Goal: Information Seeking & Learning: Check status

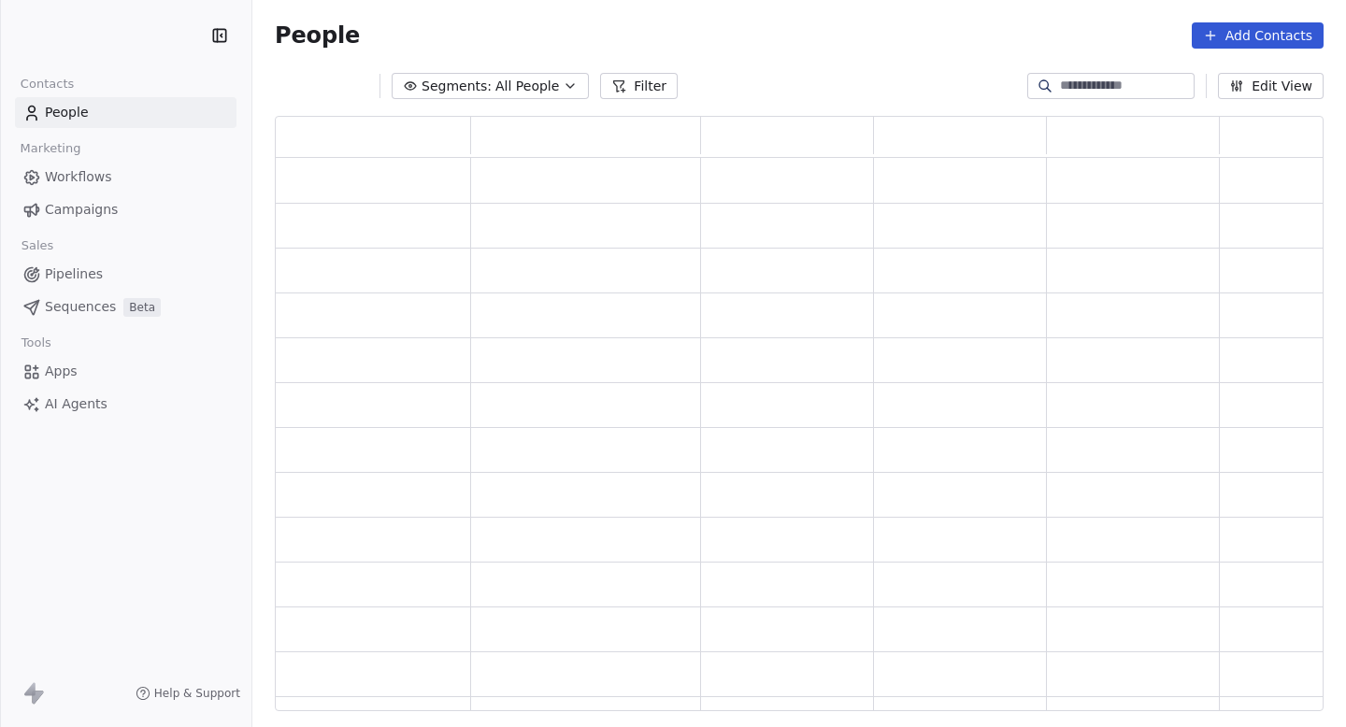
scroll to position [596, 1049]
drag, startPoint x: 277, startPoint y: 36, endPoint x: 364, endPoint y: 36, distance: 87.0
click at [364, 36] on div "People Settings Add Contacts" at bounding box center [799, 35] width 1049 height 26
click at [366, 36] on div "People Settings Add Contacts" at bounding box center [799, 35] width 1049 height 26
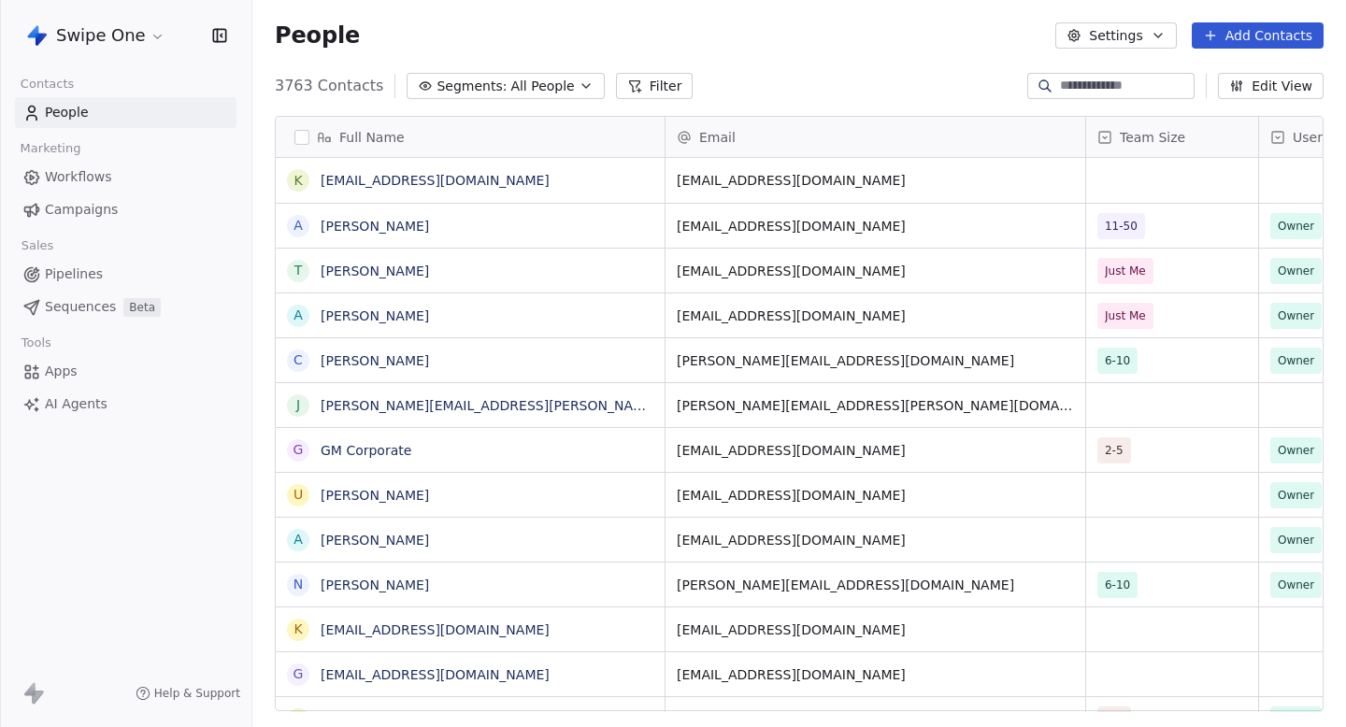
scroll to position [640, 1094]
click at [129, 200] on link "Campaigns" at bounding box center [126, 209] width 222 height 31
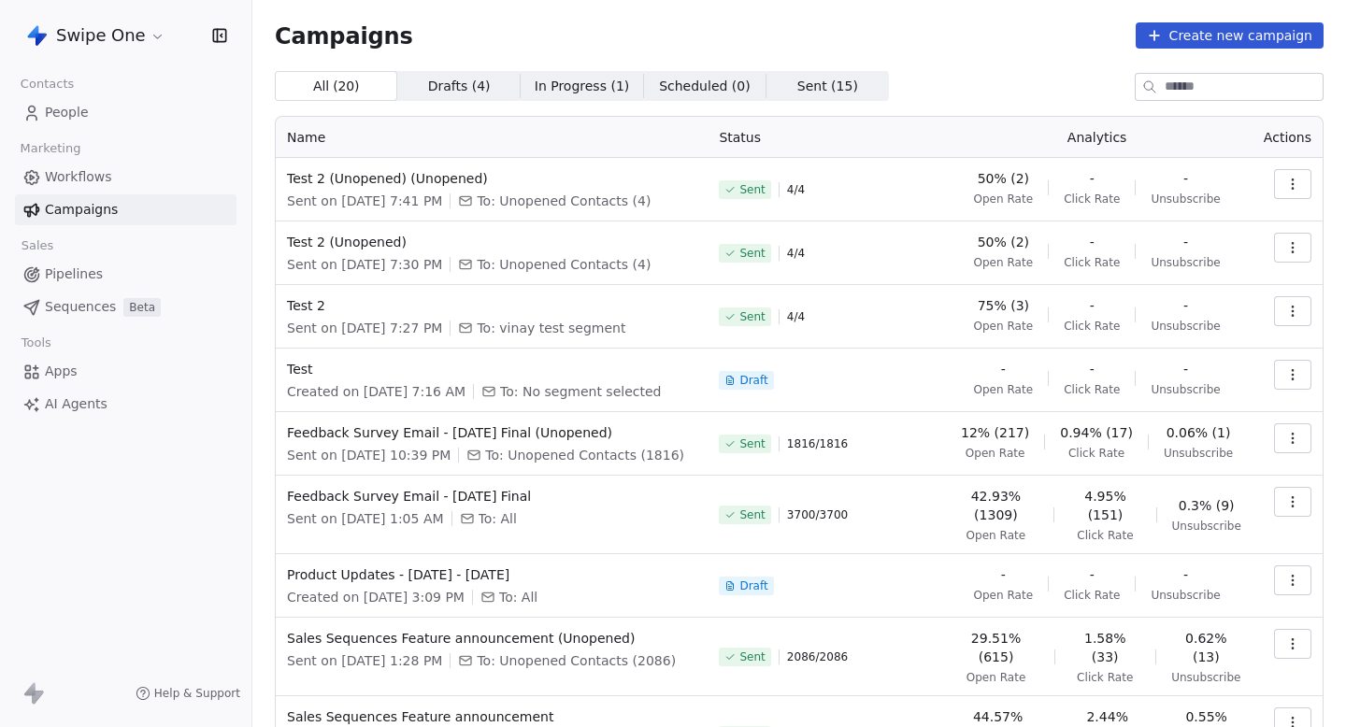
click at [1283, 436] on button "button" at bounding box center [1292, 439] width 37 height 30
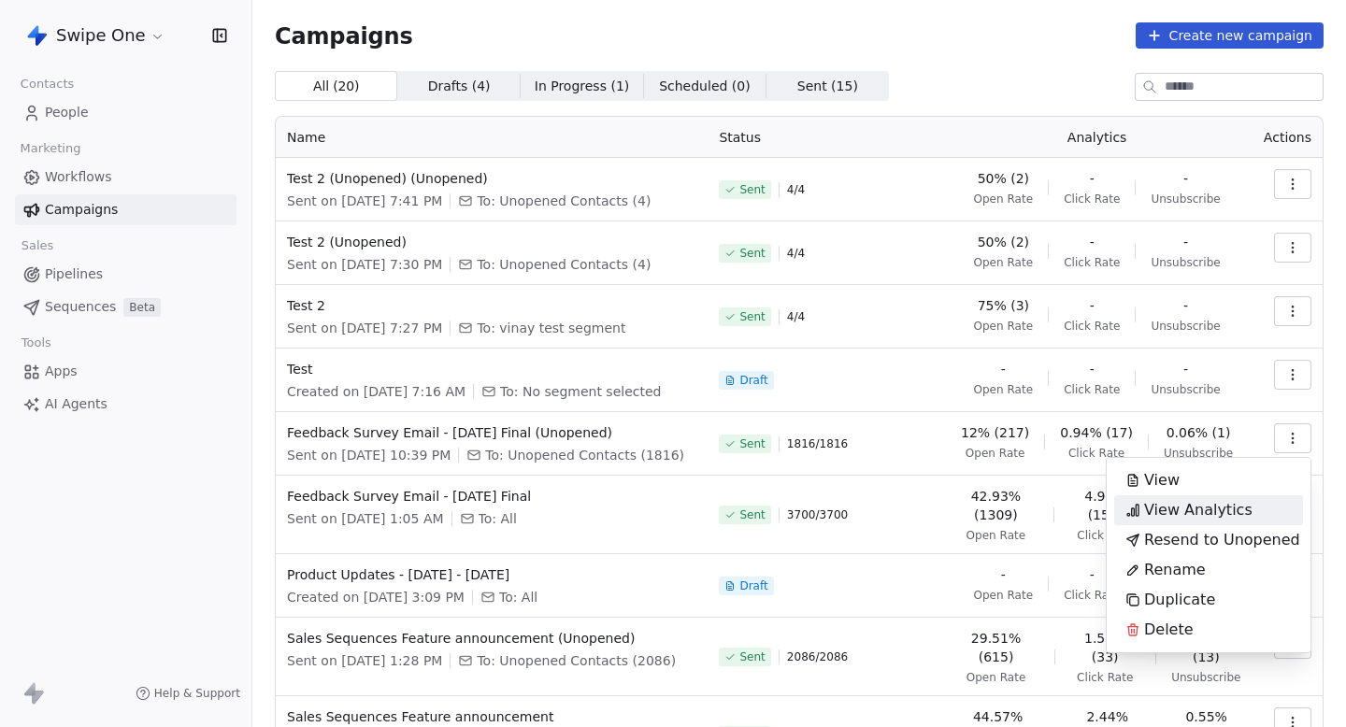
click at [1182, 503] on span "View Analytics" at bounding box center [1198, 510] width 108 height 22
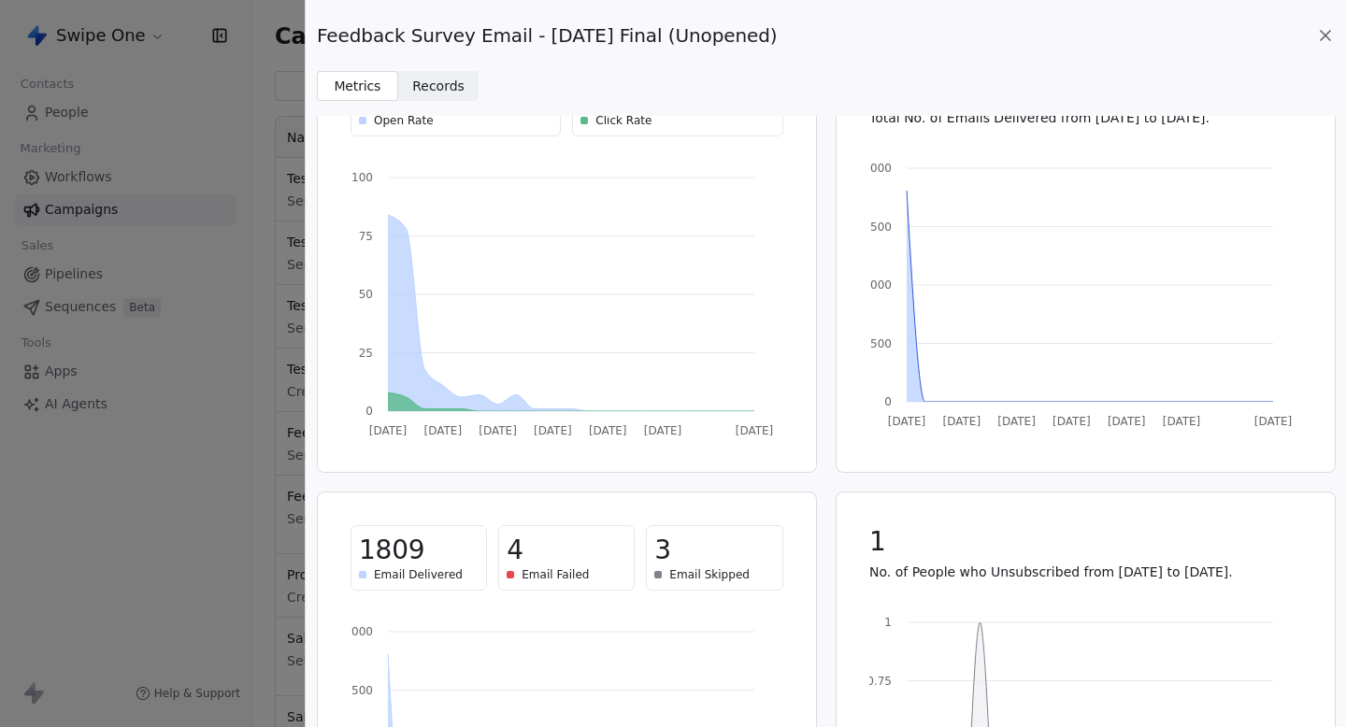
scroll to position [99, 0]
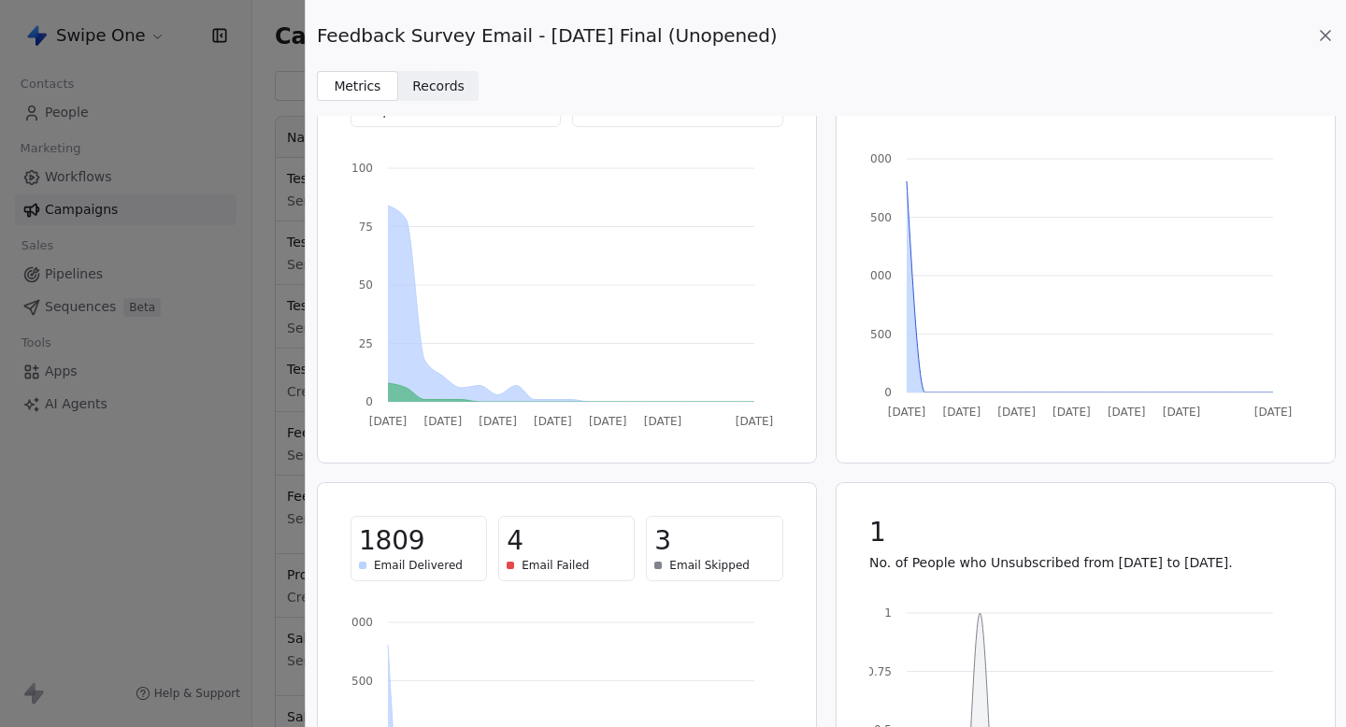
click at [1319, 37] on icon at bounding box center [1326, 35] width 19 height 19
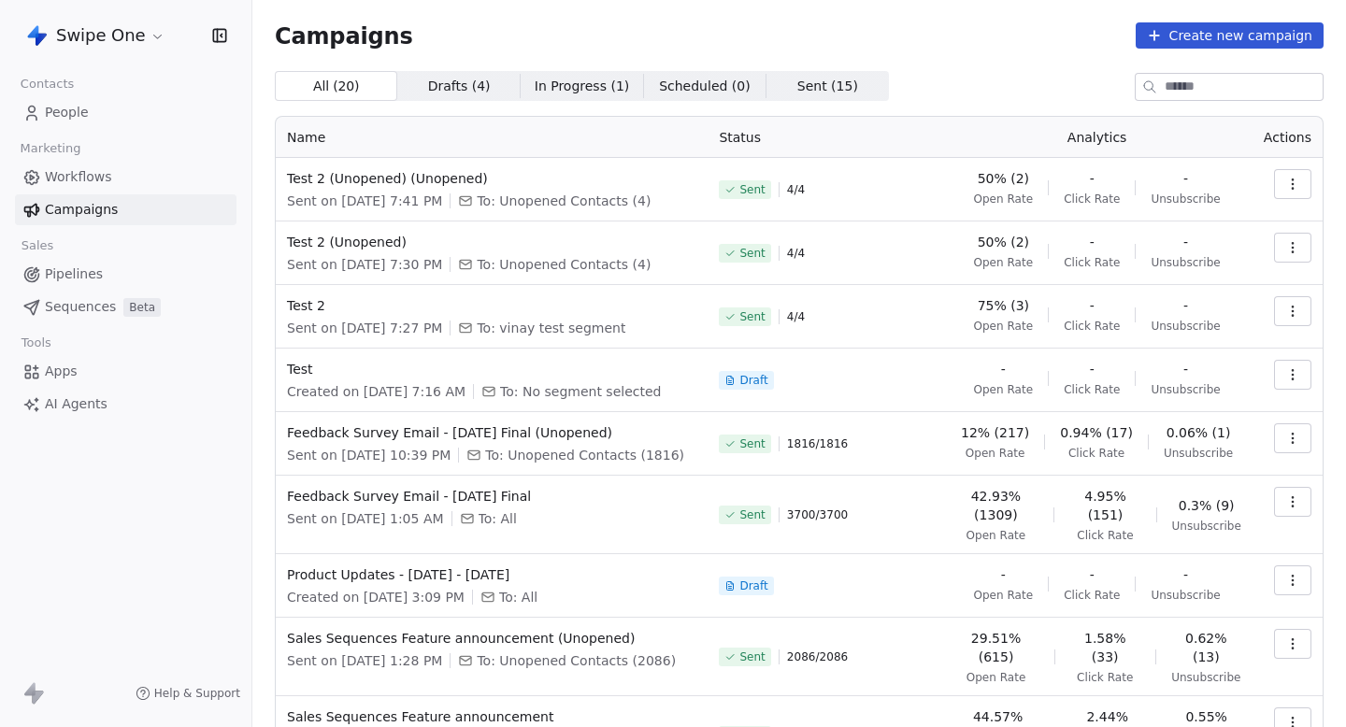
click at [1302, 432] on button "button" at bounding box center [1292, 439] width 37 height 30
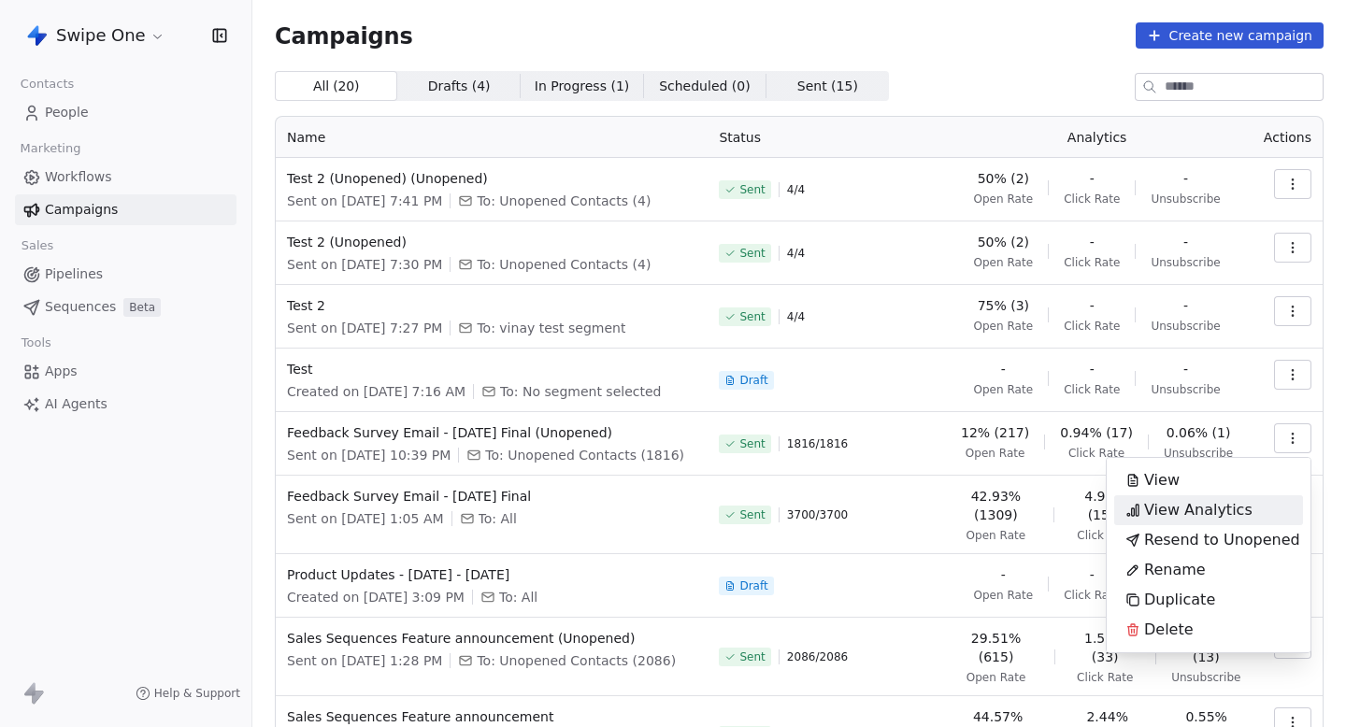
click at [1199, 514] on span "View Analytics" at bounding box center [1198, 510] width 108 height 22
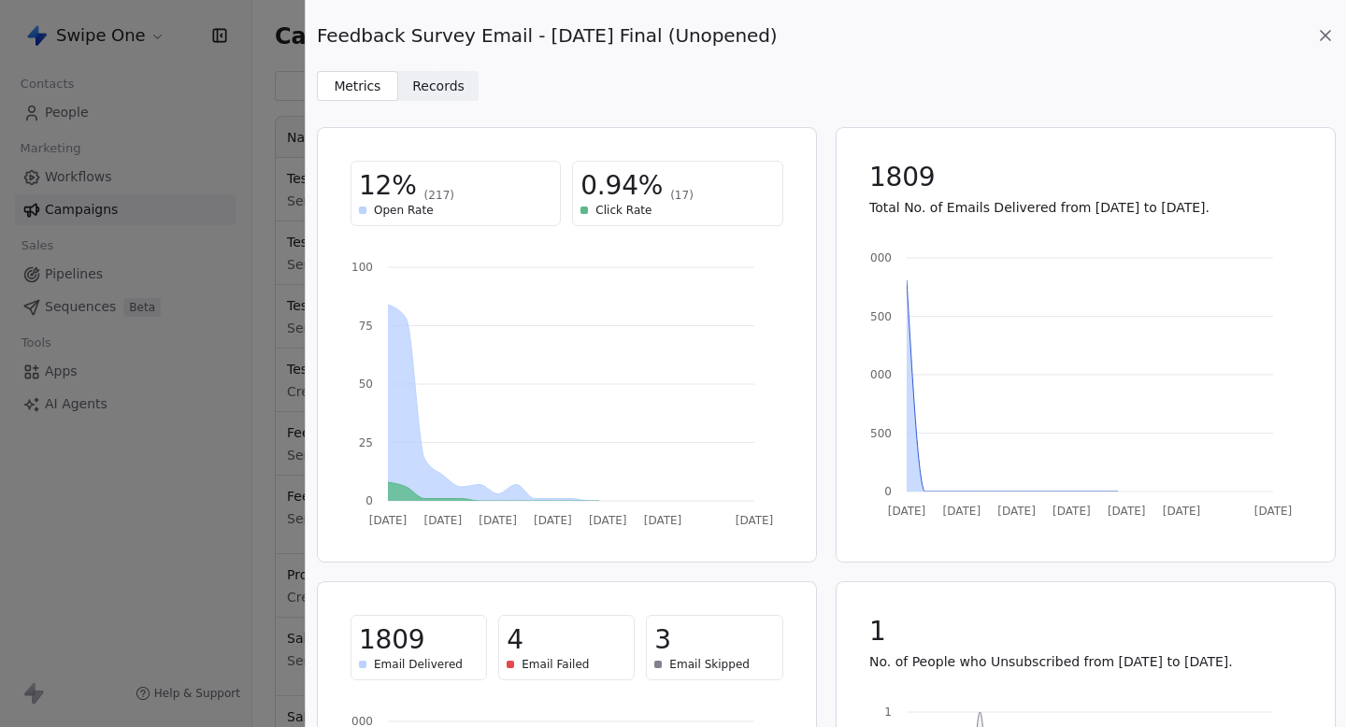
scroll to position [43, 0]
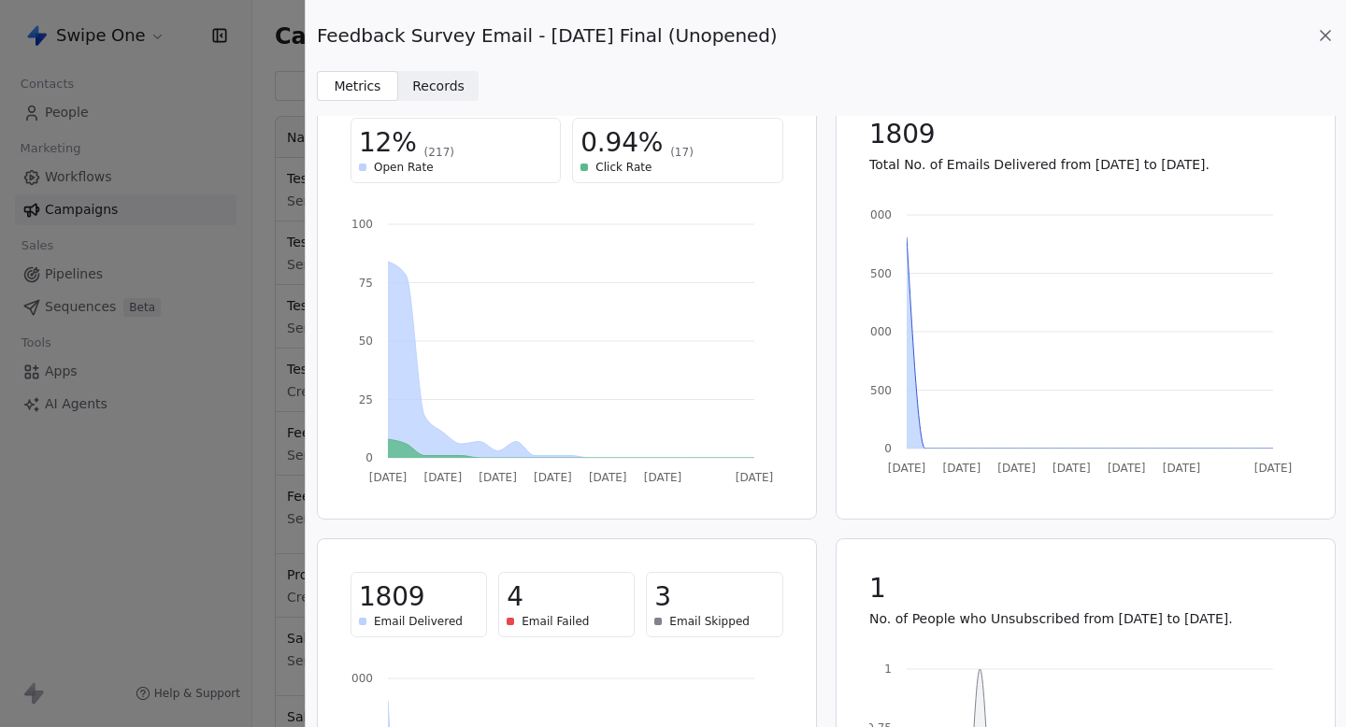
click at [1323, 40] on icon at bounding box center [1326, 35] width 19 height 19
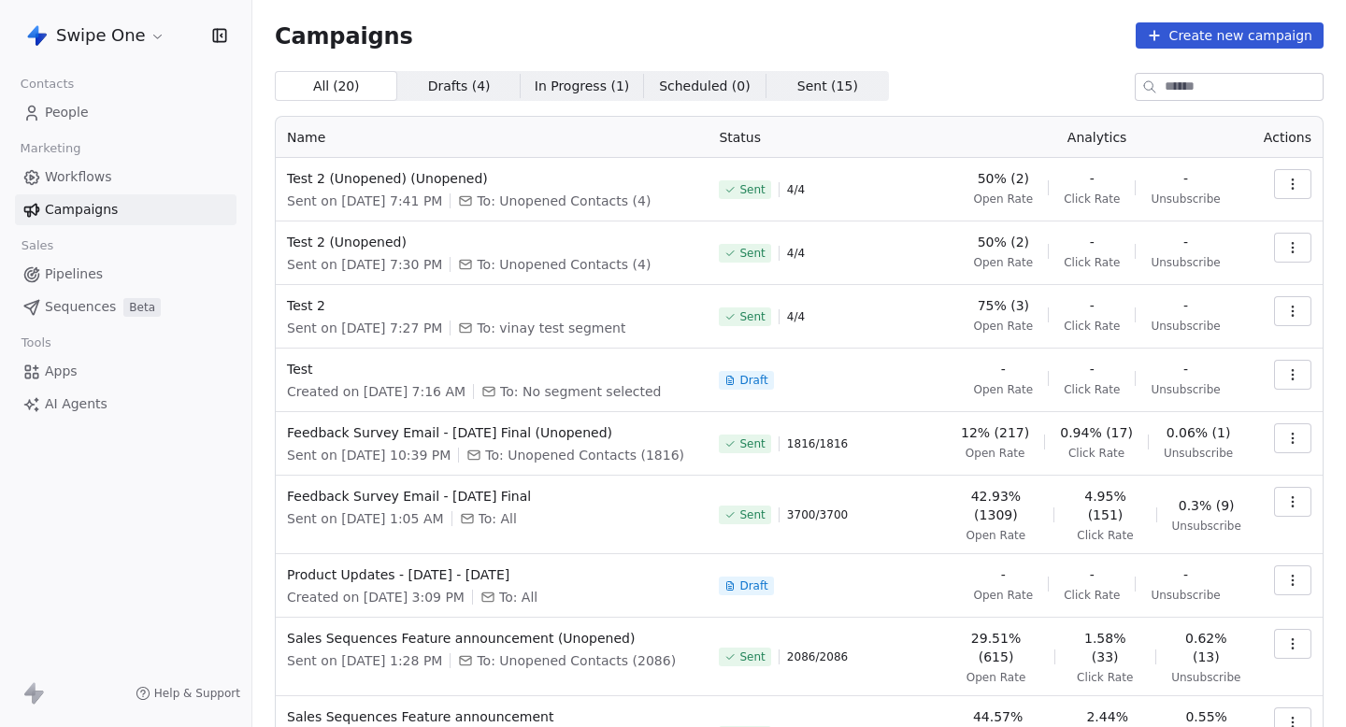
click at [1303, 514] on button "button" at bounding box center [1292, 502] width 37 height 30
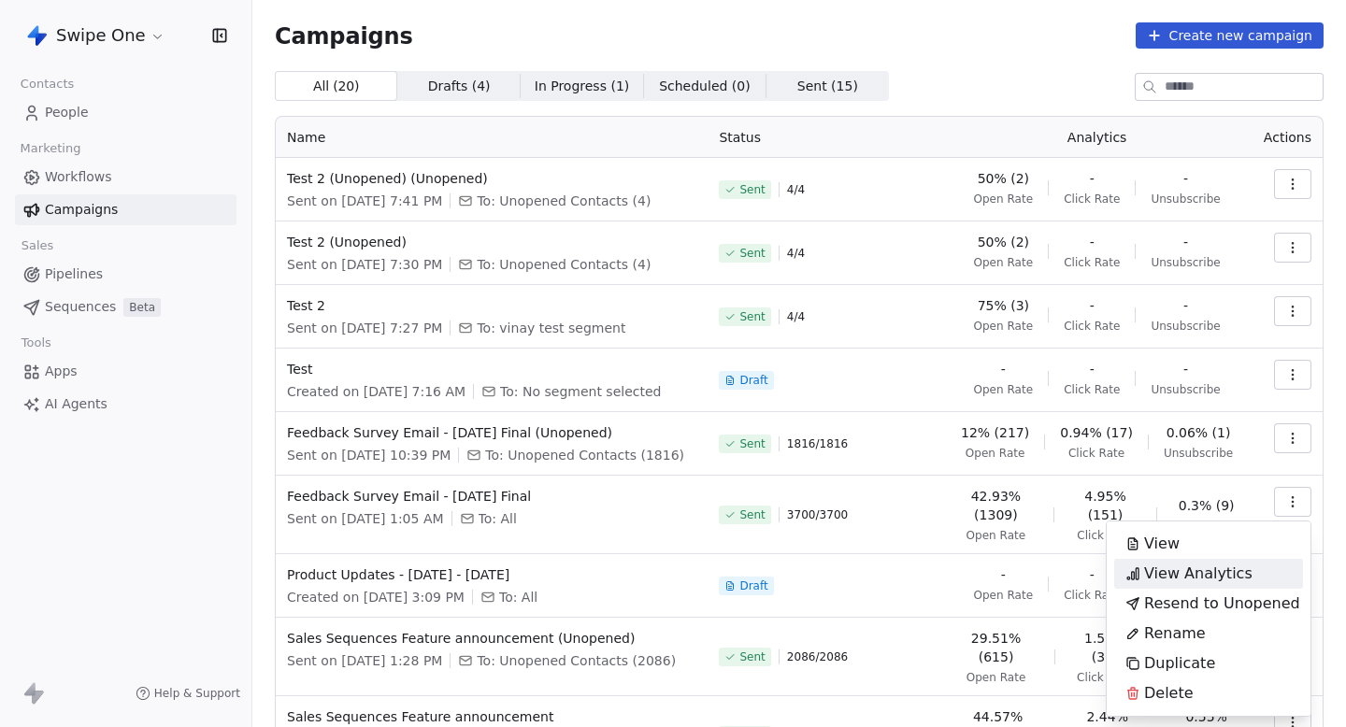
click at [1177, 570] on span "View Analytics" at bounding box center [1198, 574] width 108 height 22
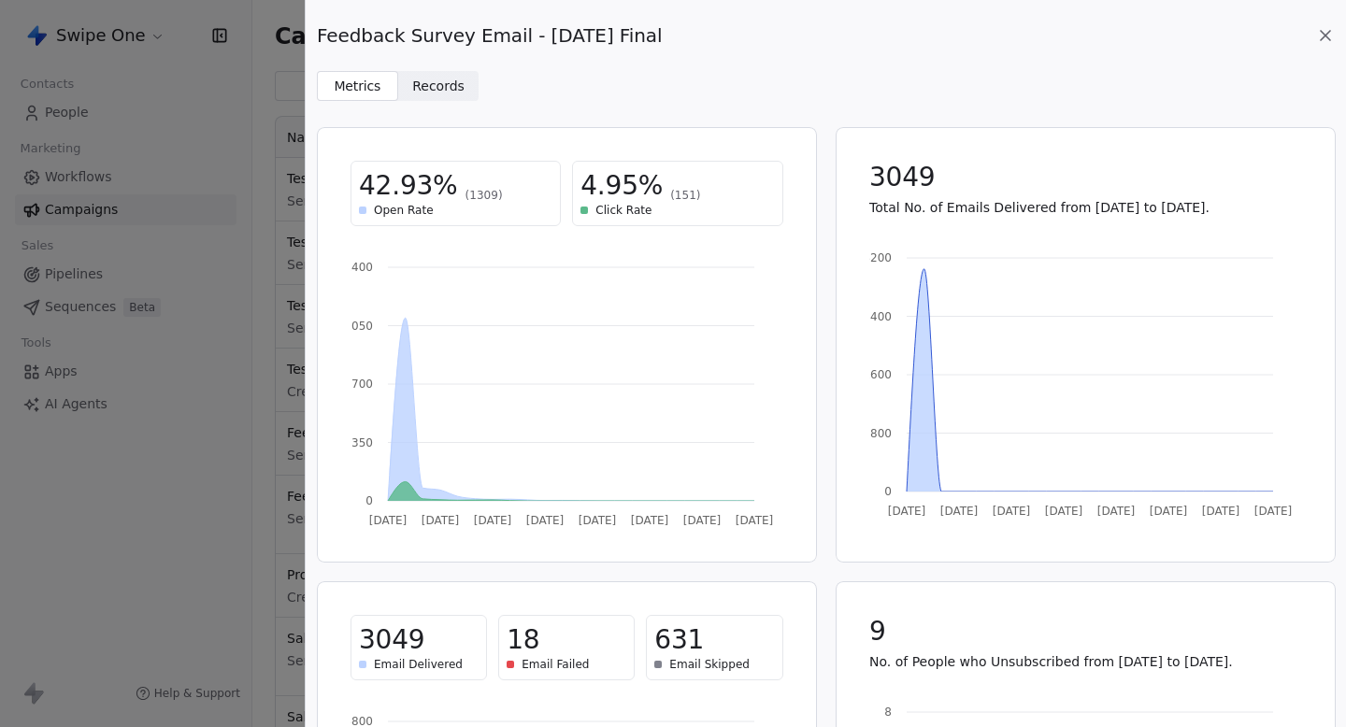
scroll to position [36, 0]
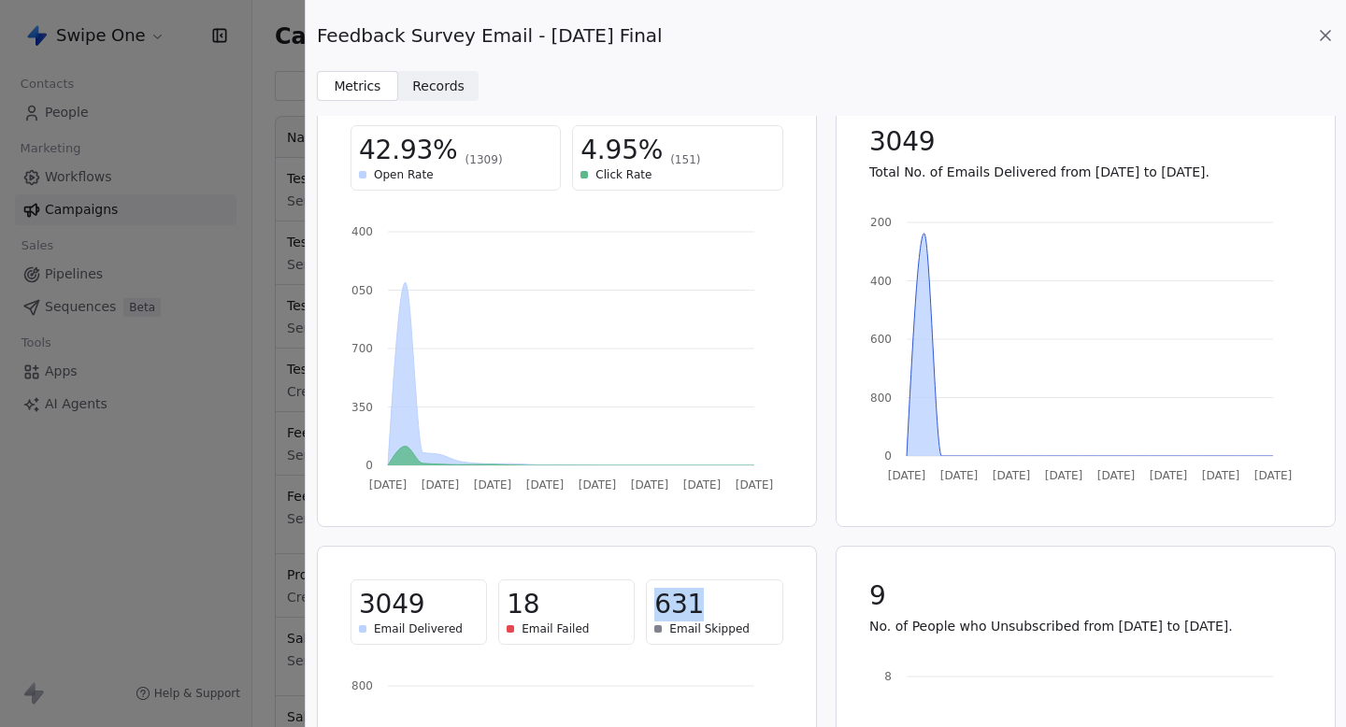
drag, startPoint x: 659, startPoint y: 605, endPoint x: 755, endPoint y: 605, distance: 95.4
click at [753, 605] on div "631" at bounding box center [715, 605] width 120 height 34
click at [755, 605] on div "631" at bounding box center [715, 605] width 120 height 34
drag, startPoint x: 860, startPoint y: 151, endPoint x: 1015, endPoint y: 151, distance: 154.3
click at [1015, 151] on div "3049 Total No. of Emails Delivered from [DATE] to [DATE]." at bounding box center [1086, 153] width 478 height 101
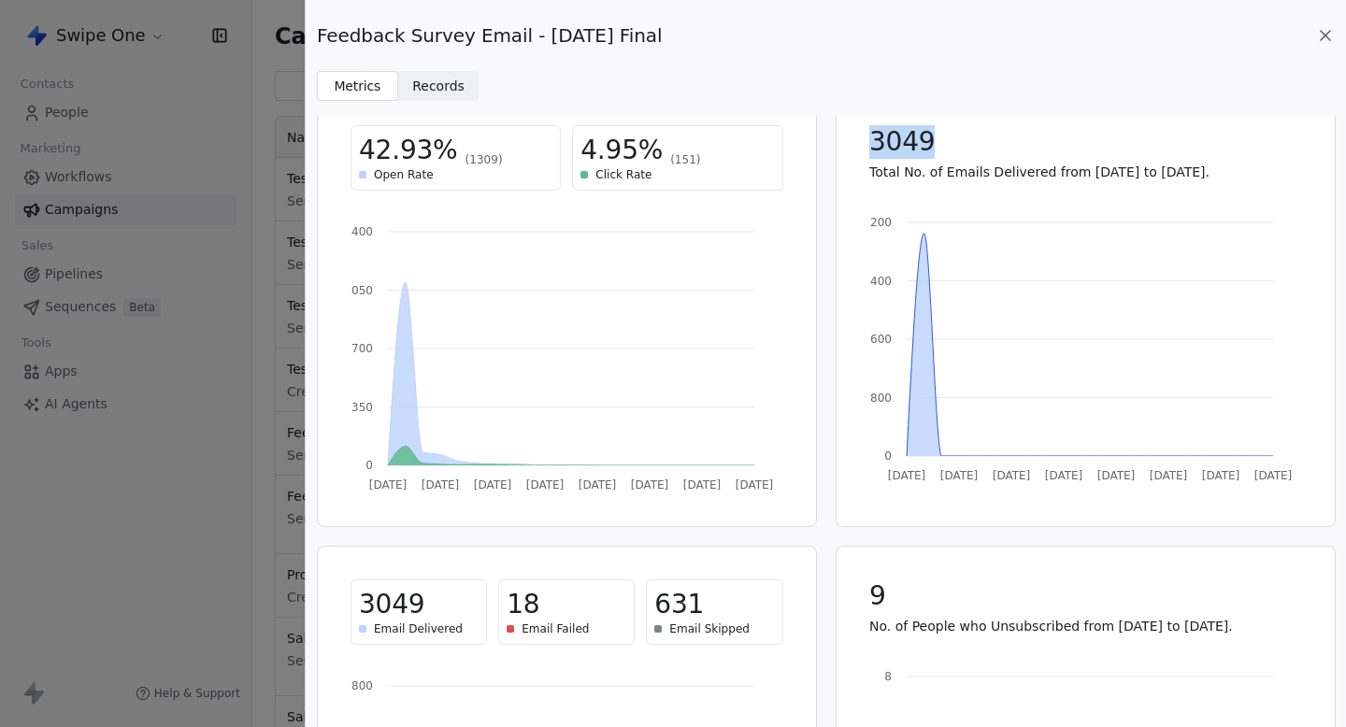
copy span "3049"
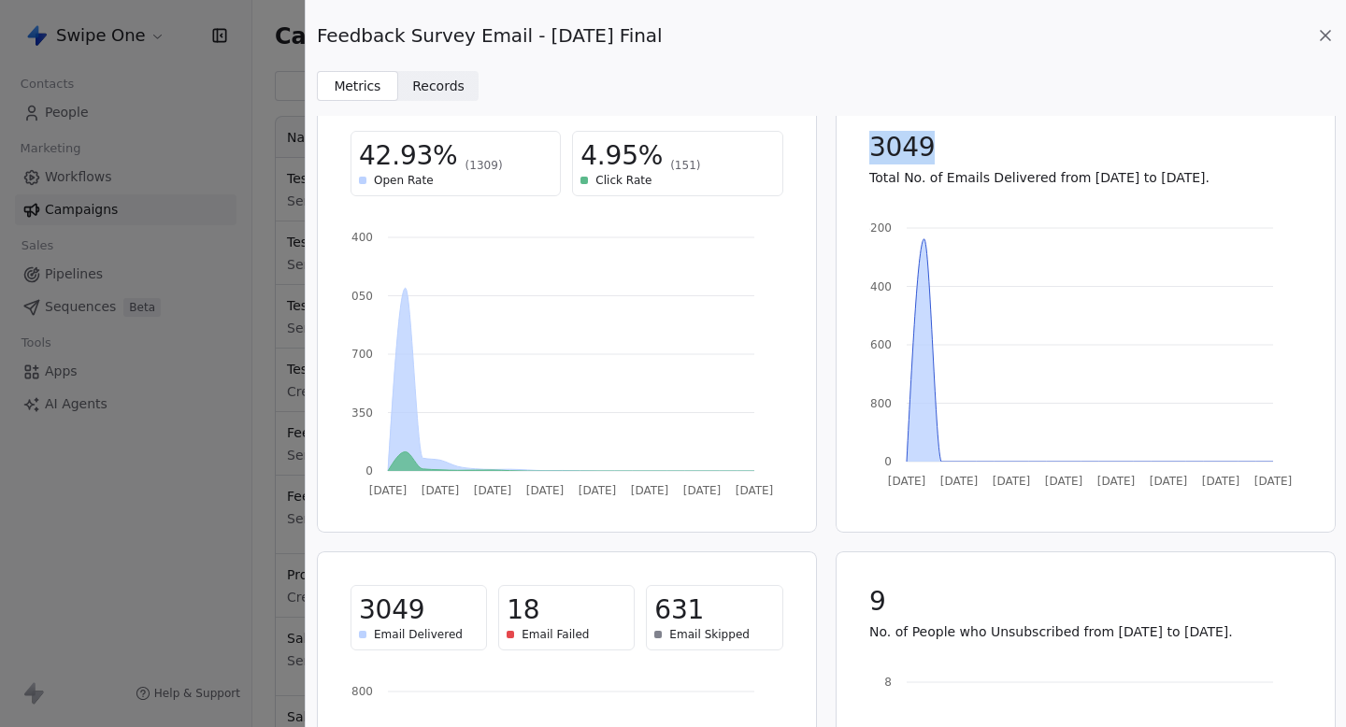
scroll to position [0, 0]
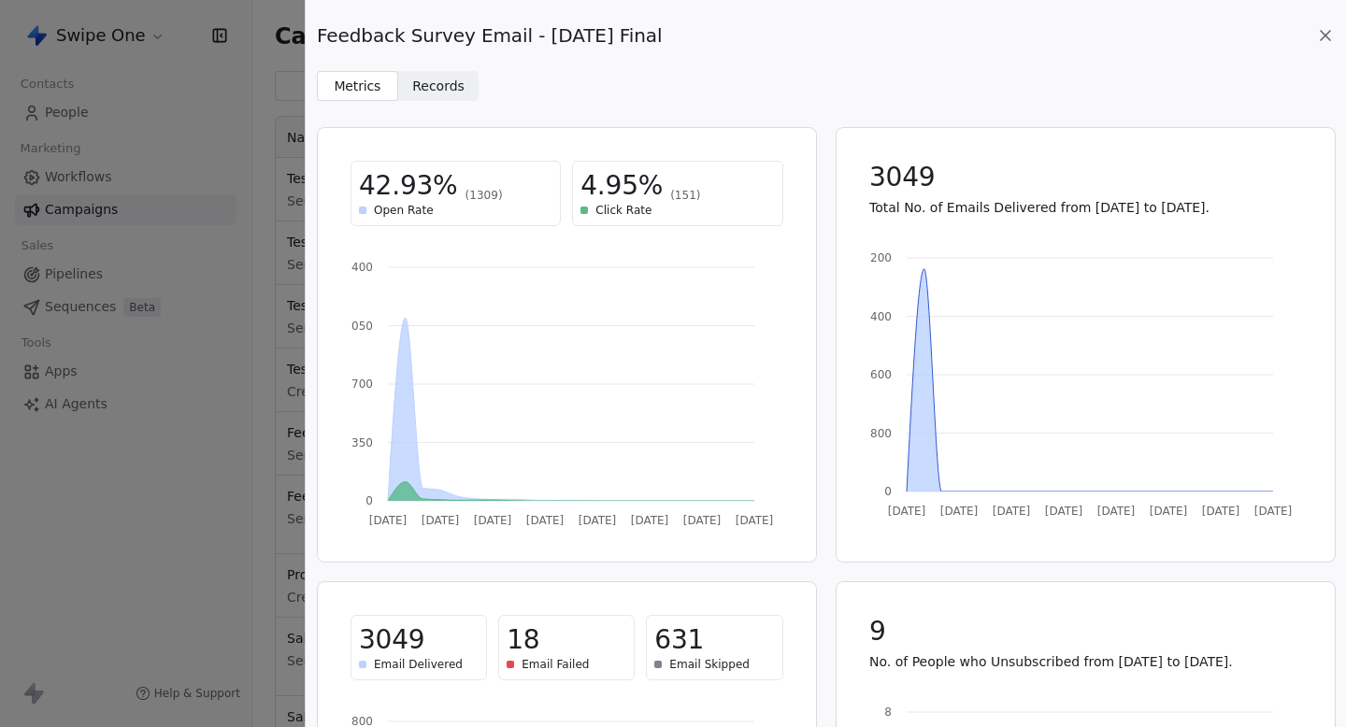
click at [901, 182] on span "3049" at bounding box center [902, 178] width 65 height 34
click at [984, 37] on div "Feedback Survey Email - [DATE] Final" at bounding box center [826, 35] width 1018 height 26
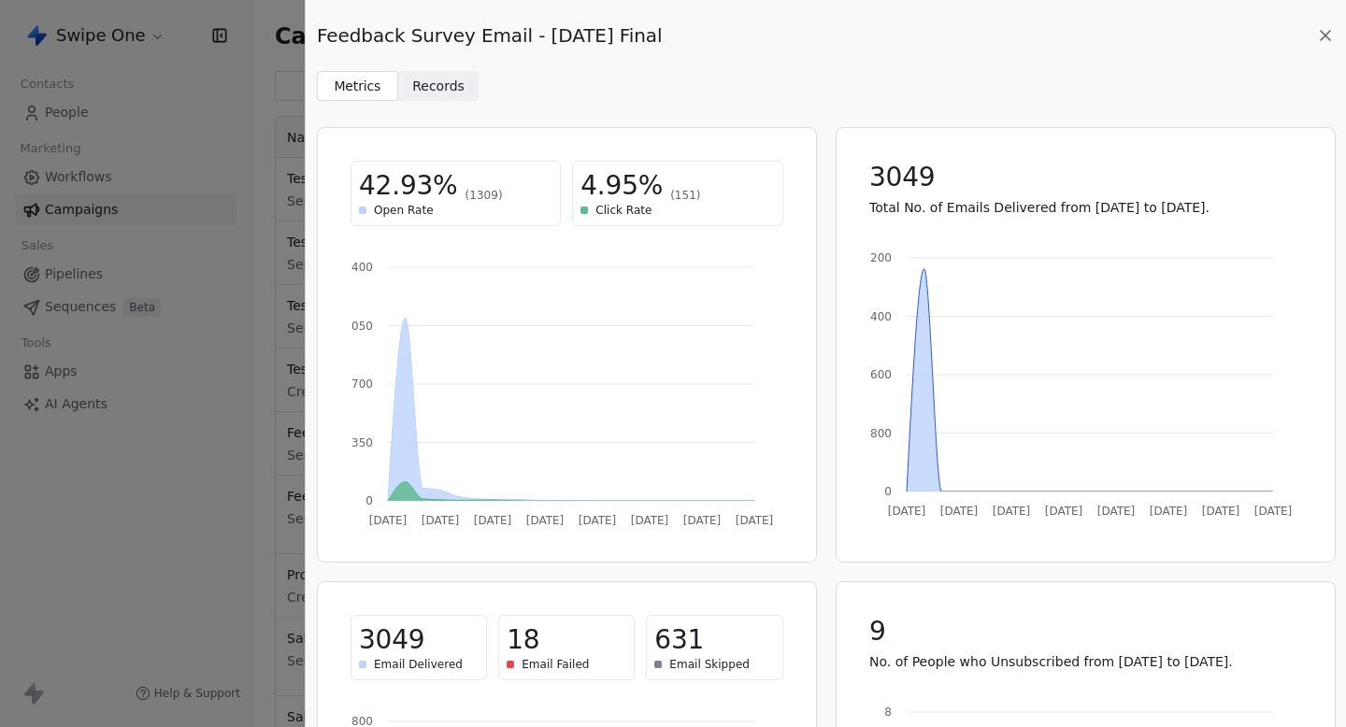
click at [1325, 36] on icon at bounding box center [1326, 35] width 19 height 19
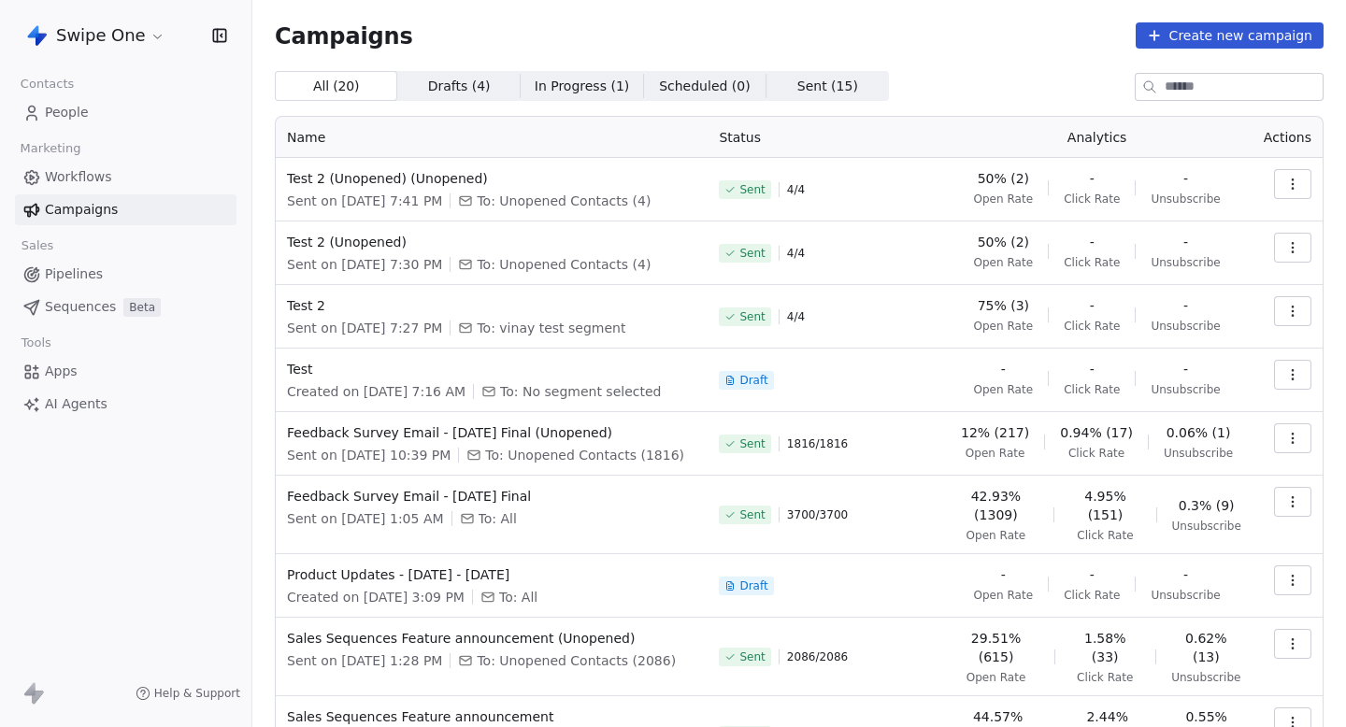
scroll to position [194, 0]
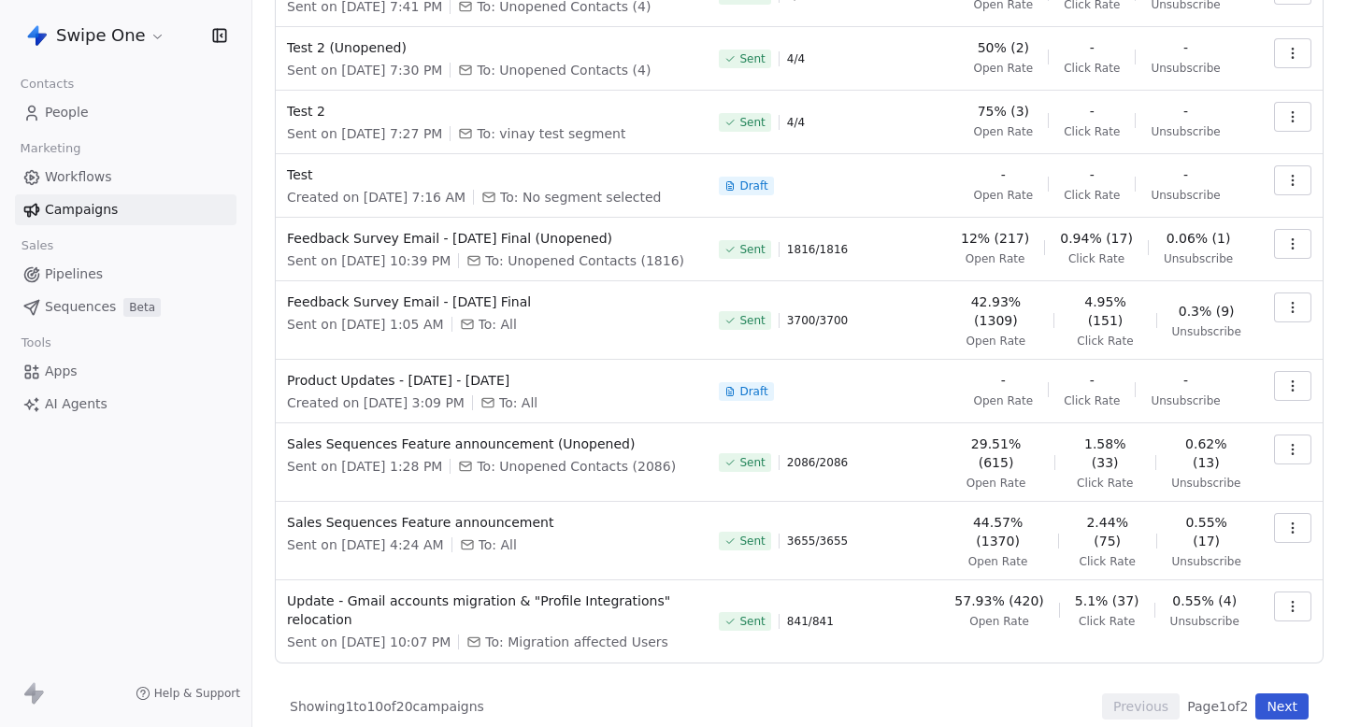
click at [1287, 521] on icon "button" at bounding box center [1293, 528] width 15 height 15
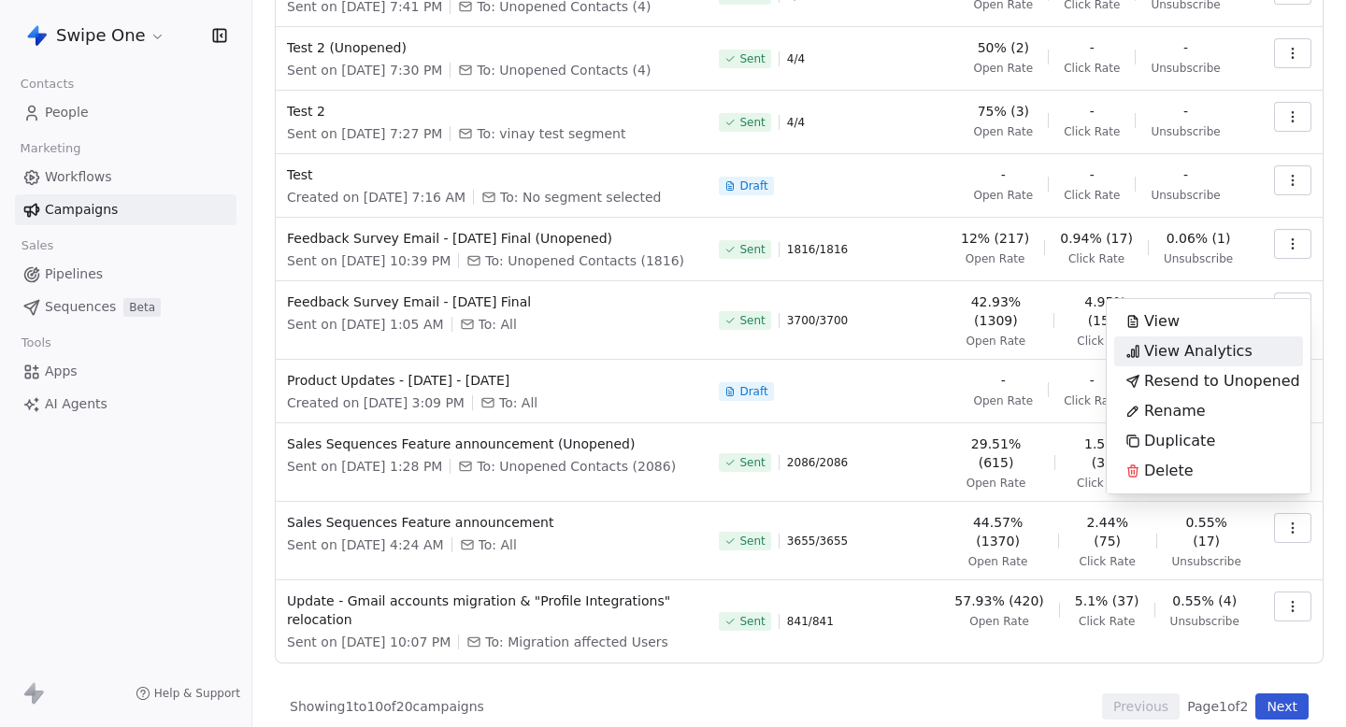
click at [1185, 353] on span "View Analytics" at bounding box center [1198, 351] width 108 height 22
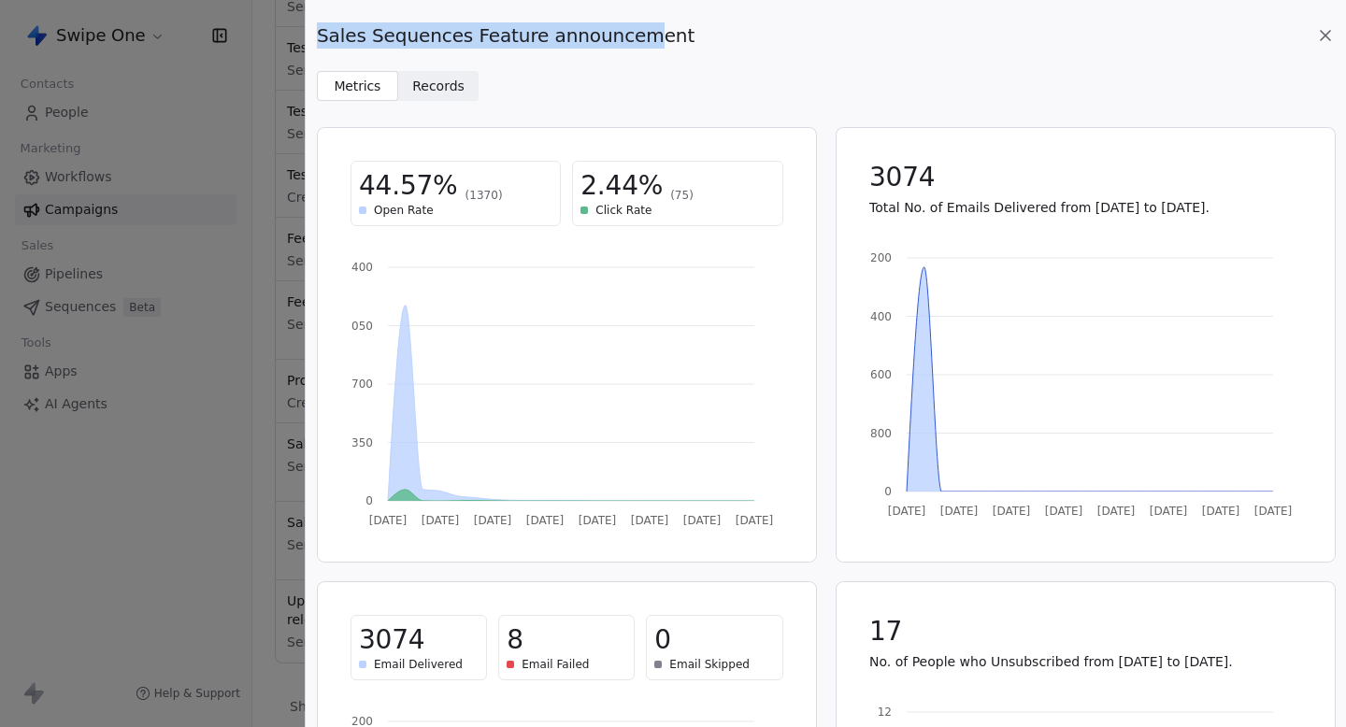
drag, startPoint x: 342, startPoint y: 26, endPoint x: 652, endPoint y: 26, distance: 309.5
click at [652, 26] on div "Sales Sequences Feature announcement Metrics Metrics Records Records" at bounding box center [826, 50] width 1041 height 101
click at [652, 26] on span "Sales Sequences Feature announcement" at bounding box center [506, 35] width 378 height 26
drag, startPoint x: 652, startPoint y: 26, endPoint x: 325, endPoint y: 22, distance: 326.3
click at [325, 22] on span "Sales Sequences Feature announcement" at bounding box center [506, 35] width 378 height 26
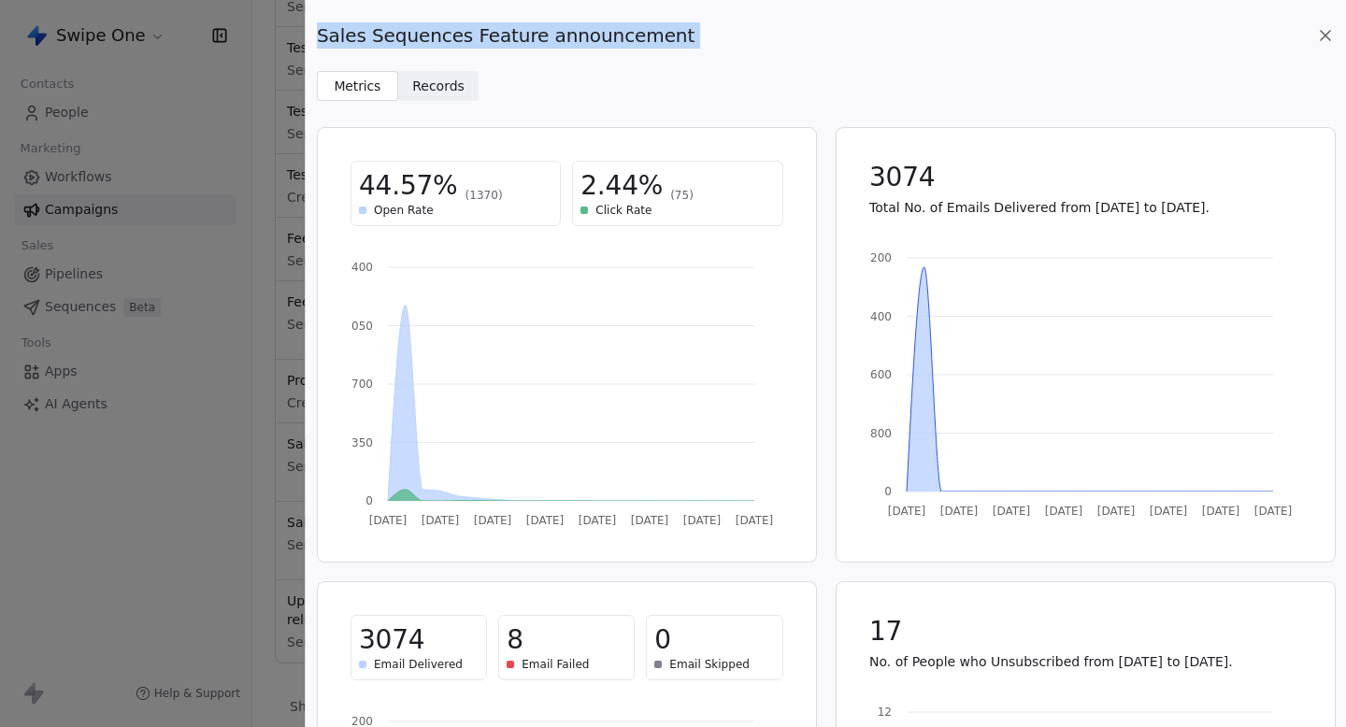
click at [325, 22] on span "Sales Sequences Feature announcement" at bounding box center [506, 35] width 378 height 26
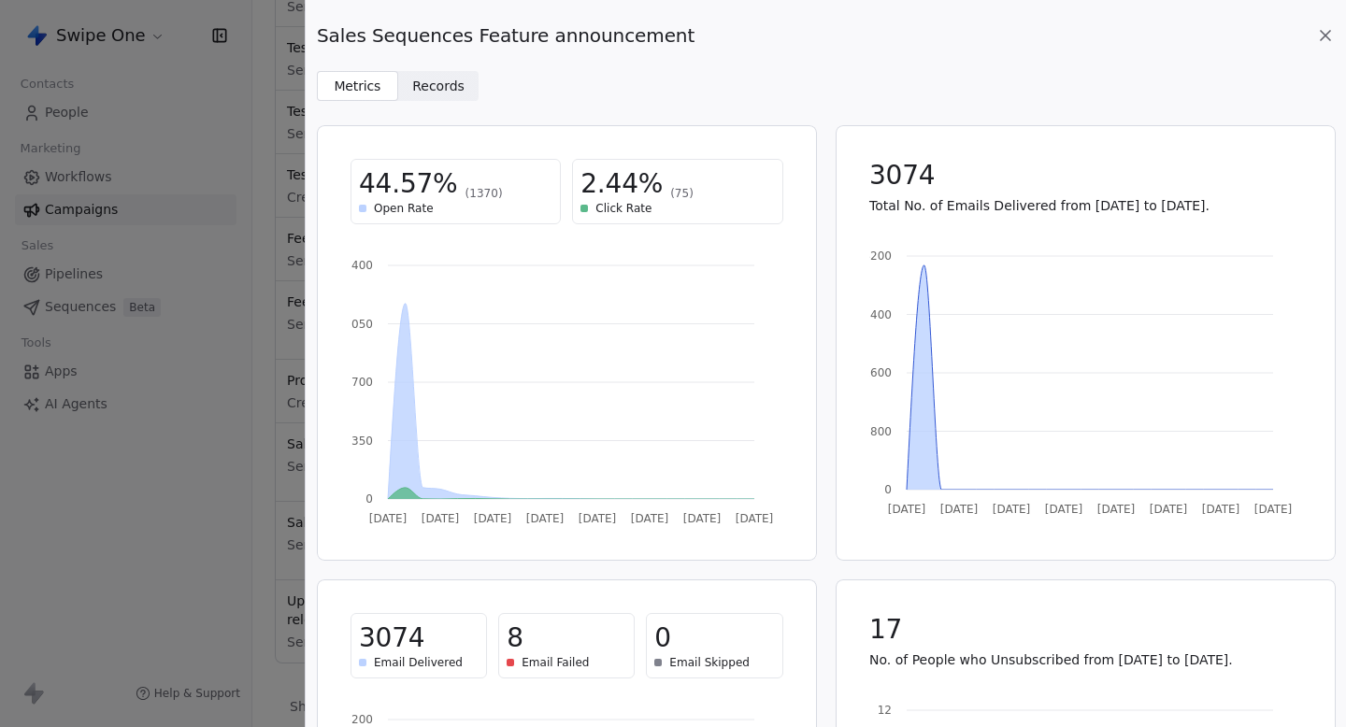
scroll to position [0, 0]
click at [1317, 34] on icon at bounding box center [1326, 35] width 19 height 19
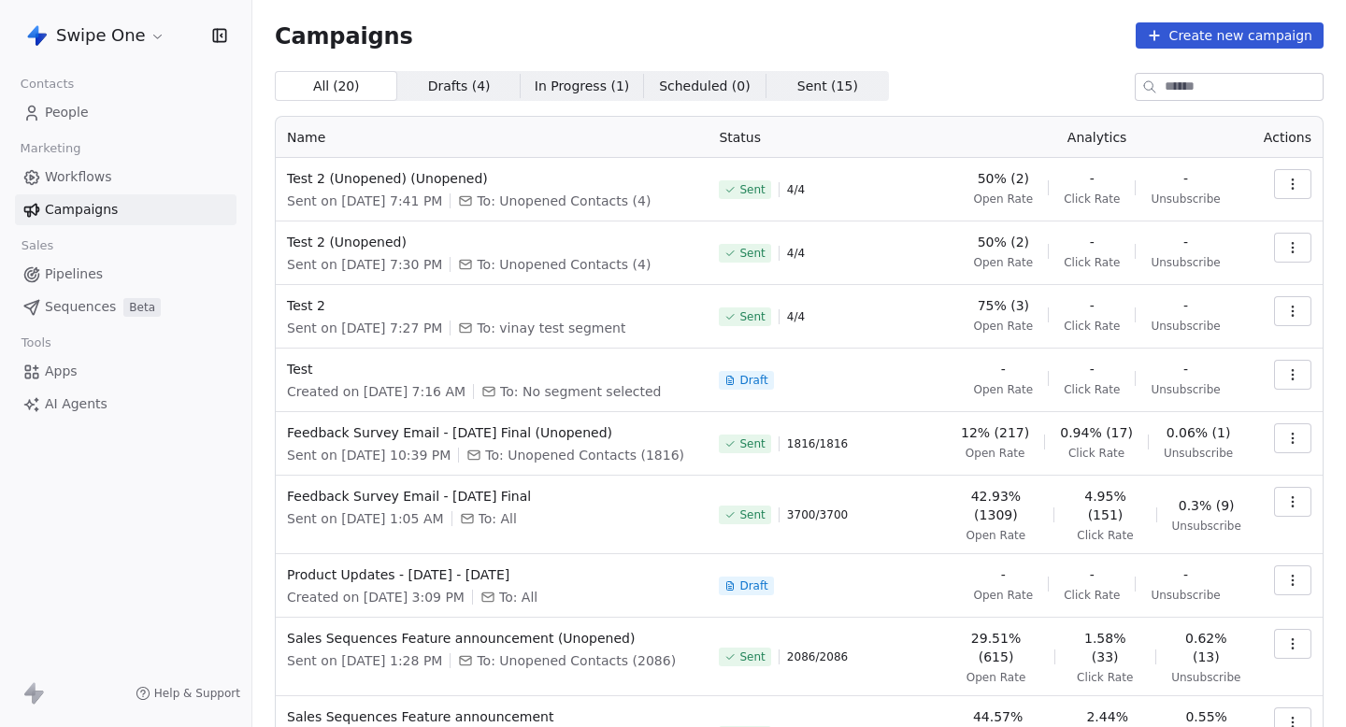
drag, startPoint x: 655, startPoint y: 145, endPoint x: 567, endPoint y: 136, distance: 89.3
click at [567, 136] on tr "Name Status Analytics Actions" at bounding box center [799, 137] width 1047 height 41
click at [567, 136] on th "Name" at bounding box center [492, 137] width 432 height 41
drag, startPoint x: 272, startPoint y: 139, endPoint x: 544, endPoint y: 139, distance: 272.1
click at [543, 139] on div "Campaigns Create new campaign All ( 20 ) All ( 20 ) Drafts ( 4 ) Drafts ( 4 ) I…" at bounding box center [799, 468] width 1094 height 937
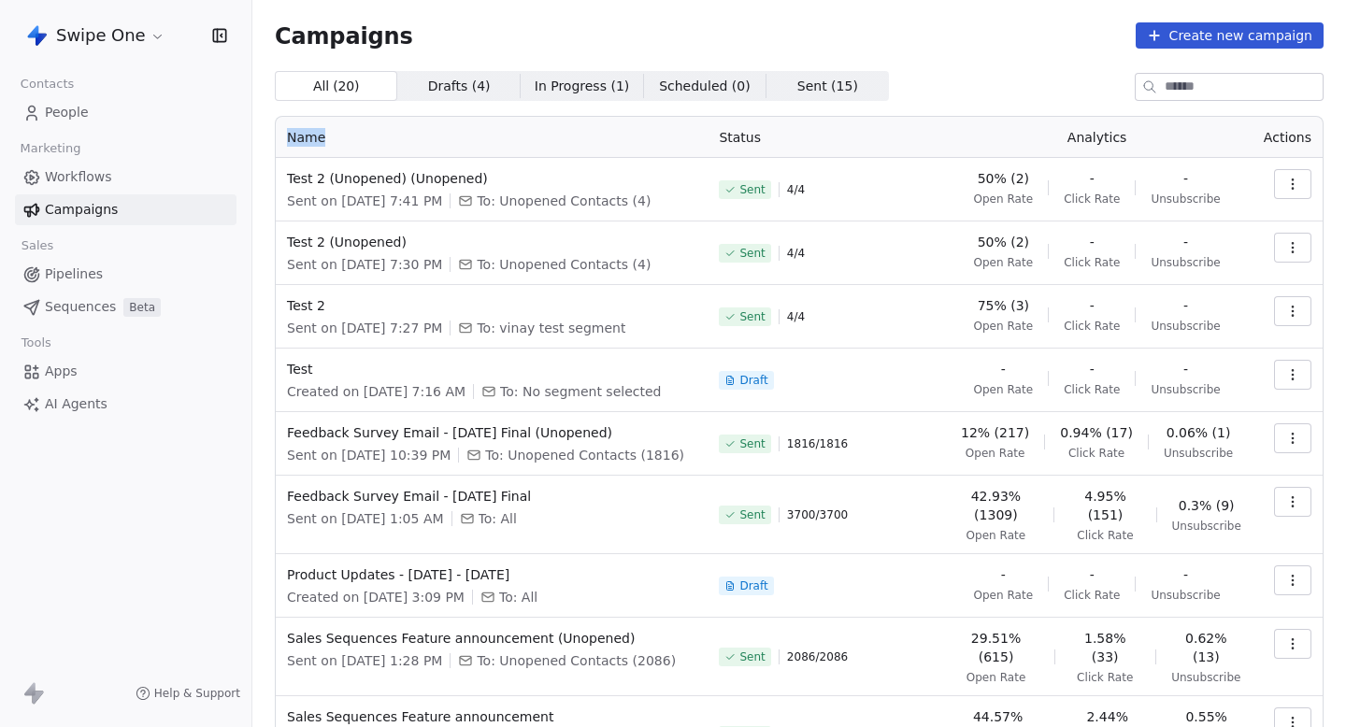
click at [544, 139] on th "Name" at bounding box center [492, 137] width 432 height 41
drag, startPoint x: 715, startPoint y: 137, endPoint x: 838, endPoint y: 137, distance: 122.5
click at [837, 137] on th "Status" at bounding box center [825, 137] width 234 height 41
click at [838, 137] on th "Status" at bounding box center [825, 137] width 234 height 41
drag, startPoint x: 1066, startPoint y: 135, endPoint x: 1208, endPoint y: 135, distance: 142.1
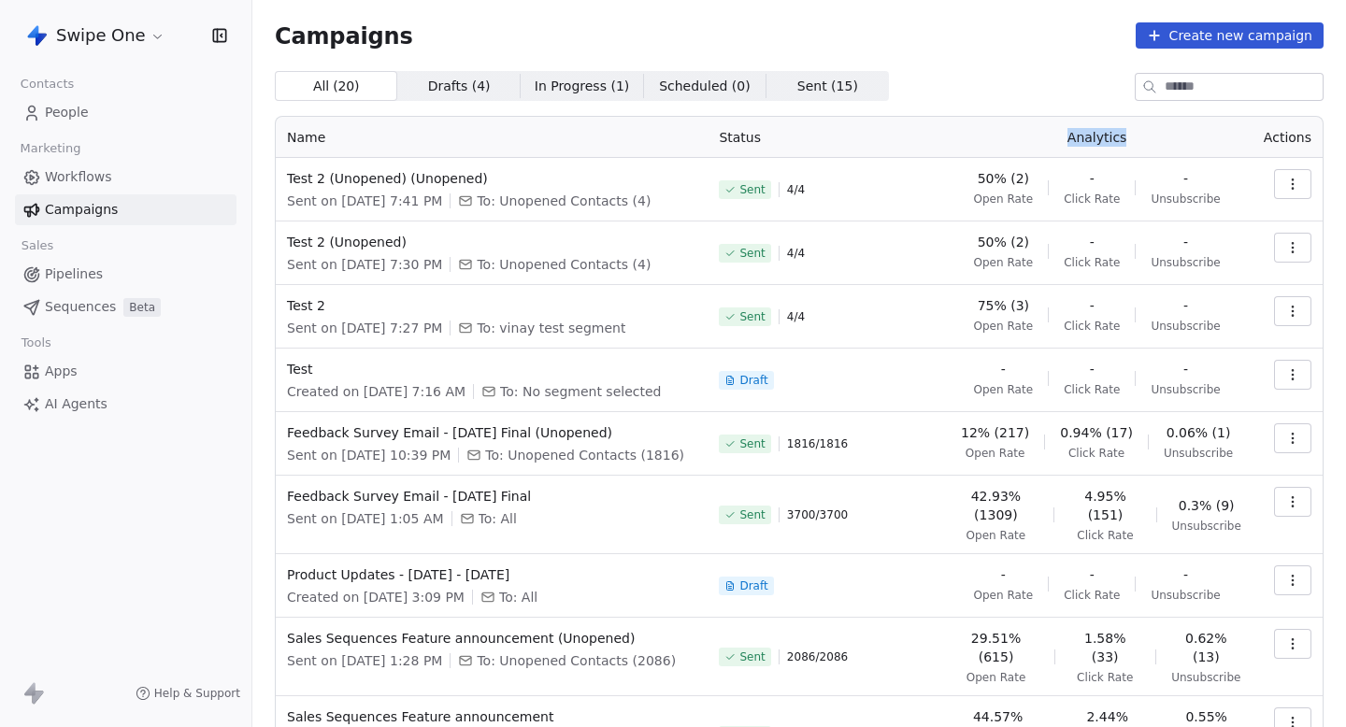
click at [1204, 135] on th "Analytics" at bounding box center [1097, 137] width 310 height 41
click at [1208, 135] on th "Analytics" at bounding box center [1097, 137] width 310 height 41
drag, startPoint x: 1276, startPoint y: 133, endPoint x: 1335, endPoint y: 133, distance: 58.9
click at [1335, 133] on div "Campaigns Create new campaign All ( 20 ) All ( 20 ) Drafts ( 4 ) Drafts ( 4 ) I…" at bounding box center [799, 363] width 1094 height 727
click at [1300, 135] on th "Actions" at bounding box center [1288, 137] width 70 height 41
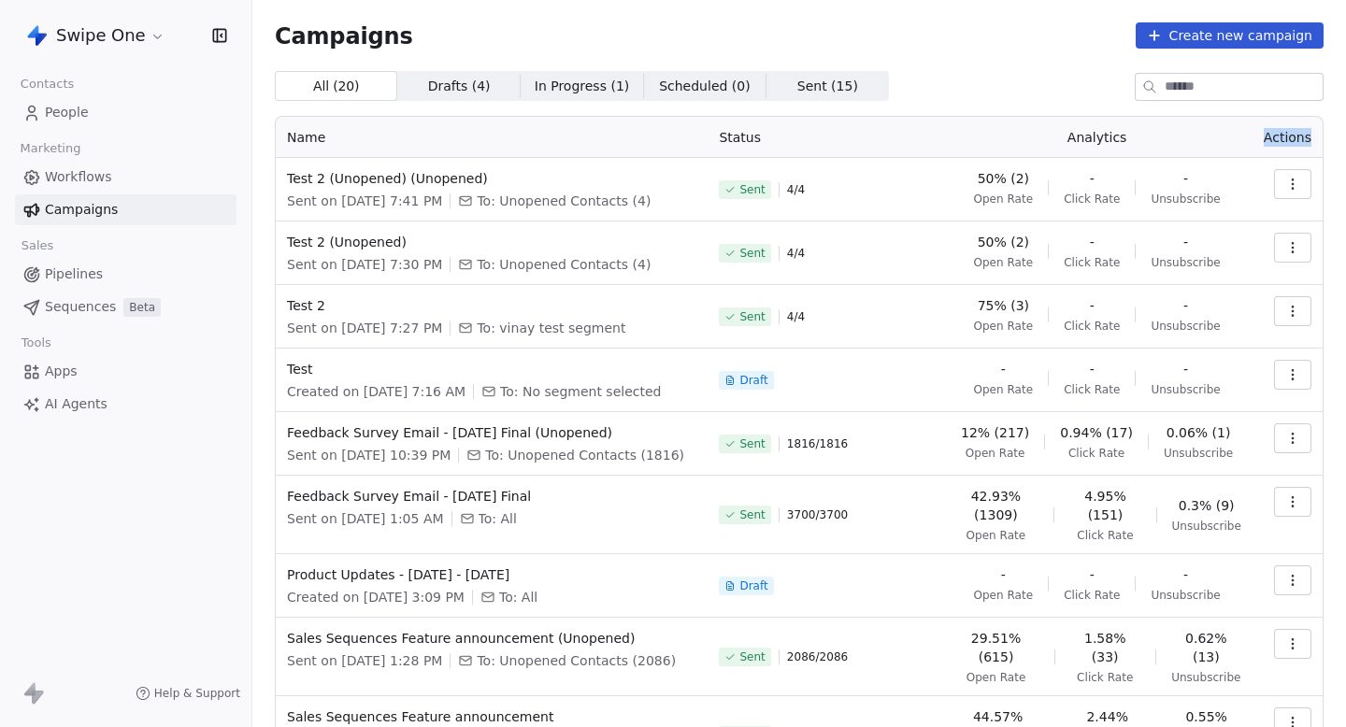
click at [1300, 135] on th "Actions" at bounding box center [1288, 137] width 70 height 41
click at [1094, 139] on th "Analytics" at bounding box center [1097, 137] width 310 height 41
click at [1072, 72] on div "All ( 20 ) All ( 20 ) Drafts ( 4 ) Drafts ( 4 ) In Progress ( 1 ) In Progress (…" at bounding box center [799, 86] width 1049 height 30
click at [738, 133] on th "Status" at bounding box center [825, 137] width 234 height 41
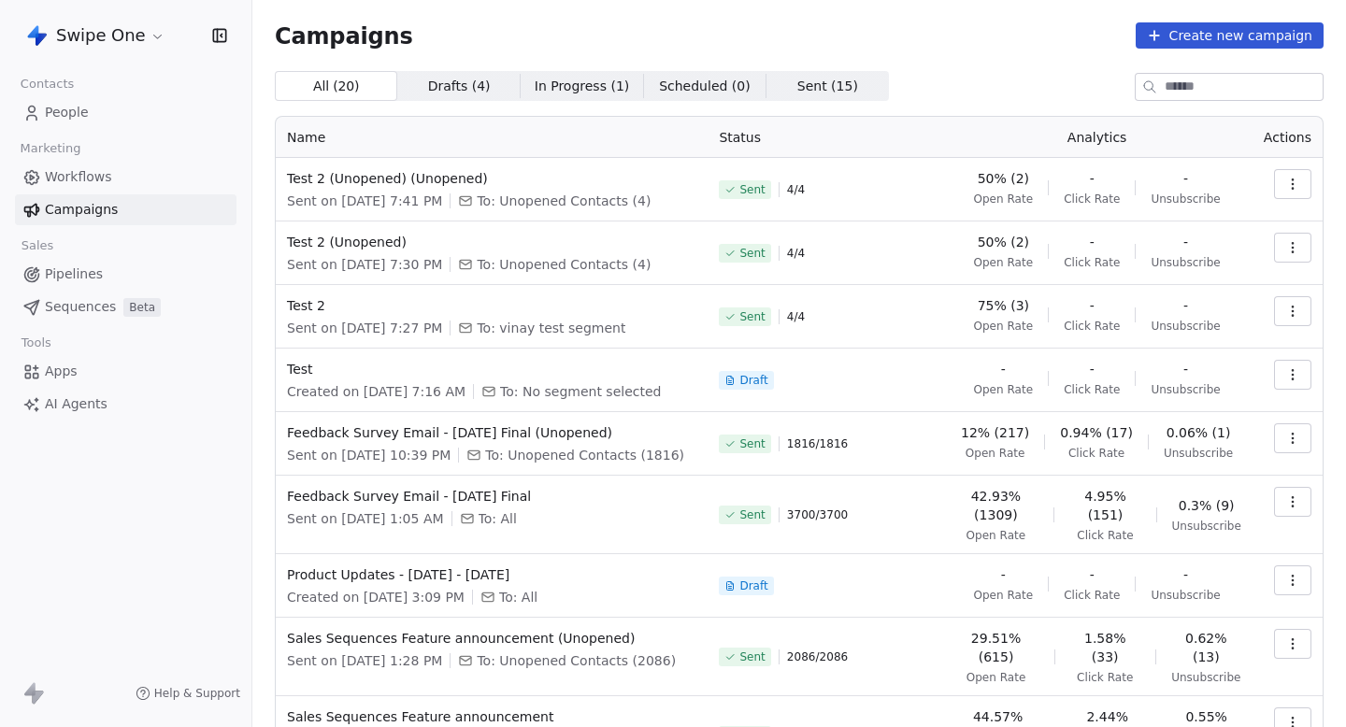
click at [969, 79] on div "All ( 20 ) All ( 20 ) Drafts ( 4 ) Drafts ( 4 ) In Progress ( 1 ) In Progress (…" at bounding box center [799, 86] width 1049 height 30
click at [1096, 132] on th "Analytics" at bounding box center [1097, 137] width 310 height 41
click at [1090, 86] on div "All ( 20 ) All ( 20 ) Drafts ( 4 ) Drafts ( 4 ) In Progress ( 1 ) In Progress (…" at bounding box center [799, 86] width 1049 height 30
click at [1290, 129] on th "Actions" at bounding box center [1288, 137] width 70 height 41
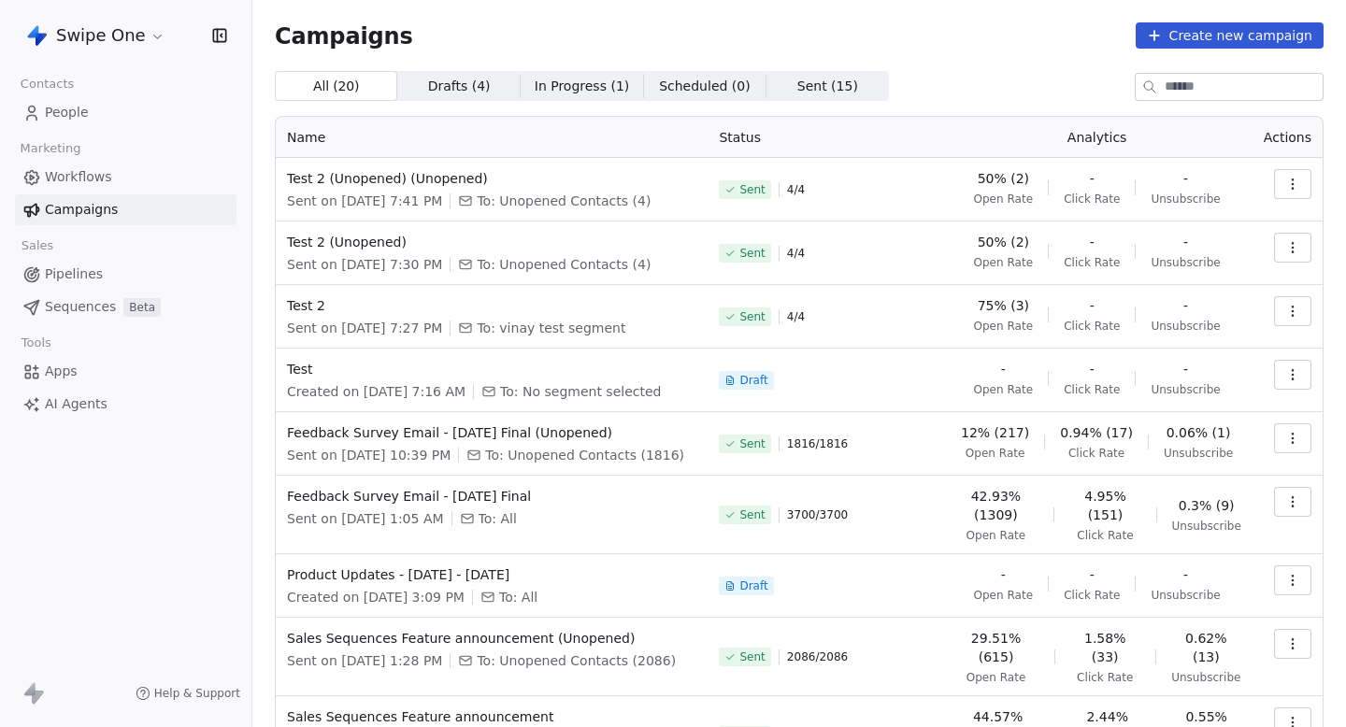
click at [1290, 134] on th "Actions" at bounding box center [1288, 137] width 70 height 41
click at [1054, 72] on div "All ( 20 ) All ( 20 ) Drafts ( 4 ) Drafts ( 4 ) In Progress ( 1 ) In Progress (…" at bounding box center [799, 86] width 1049 height 30
drag, startPoint x: 985, startPoint y: 173, endPoint x: 1039, endPoint y: 173, distance: 54.2
click at [1039, 173] on div "50% (2) Open Rate - Click Rate - Unsubscribe" at bounding box center [1097, 187] width 288 height 37
click at [1040, 173] on div "50% (2) Open Rate - Click Rate - Unsubscribe" at bounding box center [1097, 187] width 288 height 37
